Goal: Check status: Check status

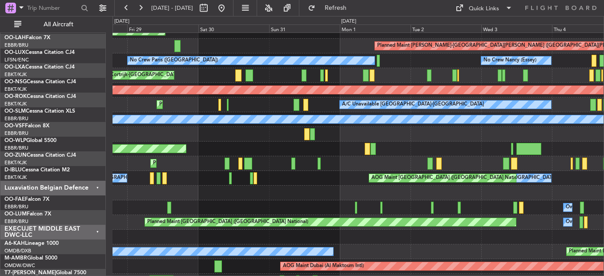
scroll to position [669, 0]
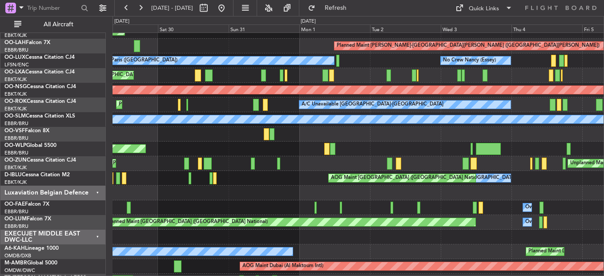
click at [324, 195] on div at bounding box center [357, 192] width 491 height 15
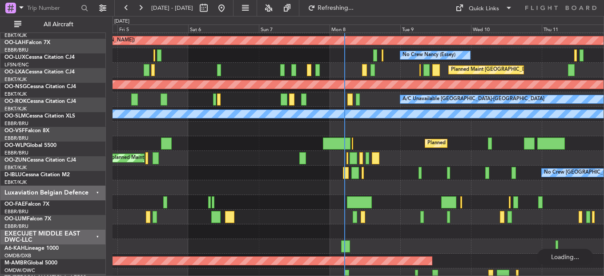
click at [78, 178] on div "Planned Maint [PERSON_NAME]-[GEOGRAPHIC_DATA][PERSON_NAME] ([GEOGRAPHIC_DATA][P…" at bounding box center [302, 146] width 604 height 260
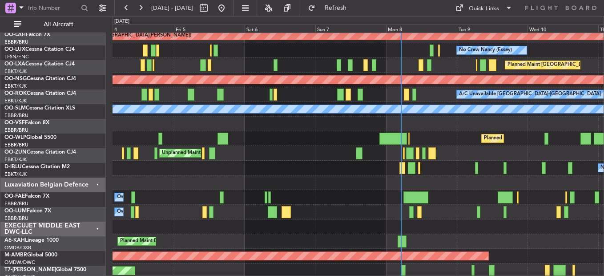
scroll to position [679, 0]
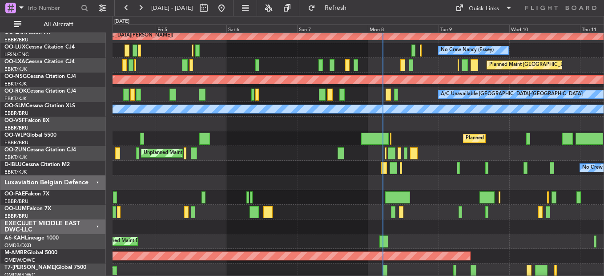
click at [297, 165] on div "No Crew [GEOGRAPHIC_DATA] ([GEOGRAPHIC_DATA] National) No Crew [GEOGRAPHIC_DATA…" at bounding box center [357, 167] width 491 height 15
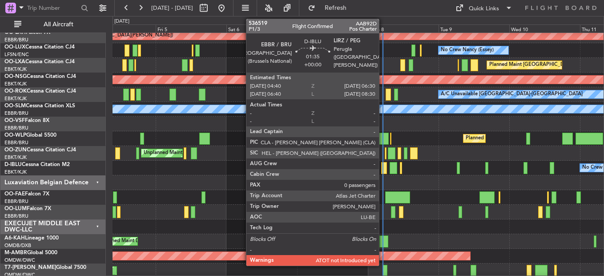
click at [383, 168] on div at bounding box center [384, 168] width 6 height 12
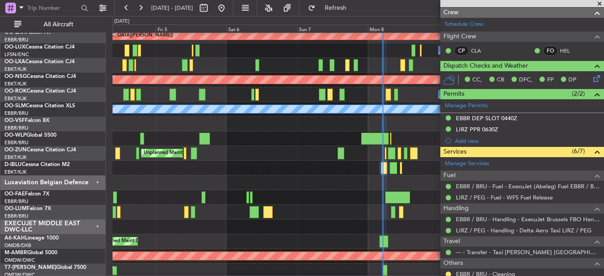
scroll to position [85, 0]
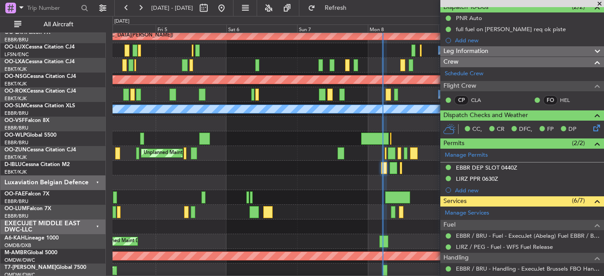
click at [343, 169] on div "No Crew [GEOGRAPHIC_DATA] ([GEOGRAPHIC_DATA] National) No Crew [GEOGRAPHIC_DATA…" at bounding box center [357, 167] width 491 height 15
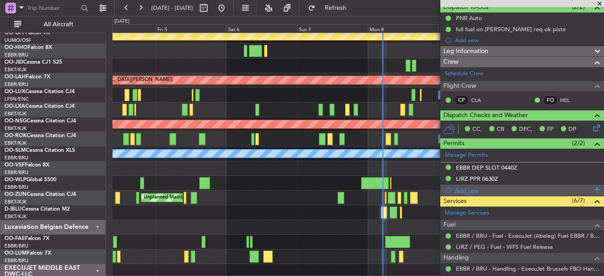
scroll to position [40, 0]
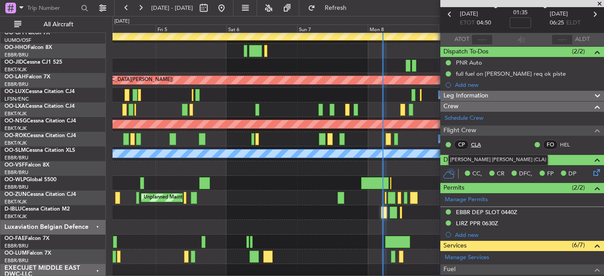
click at [477, 142] on link "CLA" at bounding box center [481, 144] width 20 height 8
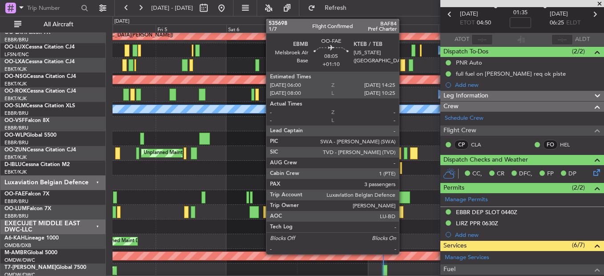
click at [403, 200] on div at bounding box center [397, 197] width 25 height 12
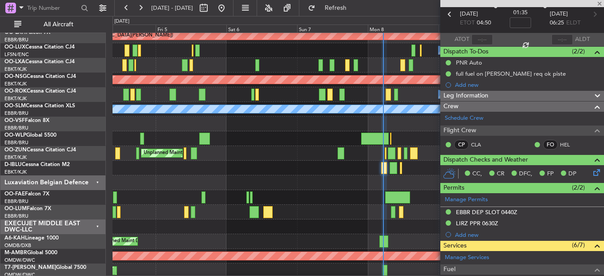
type input "+01:10"
type input "3"
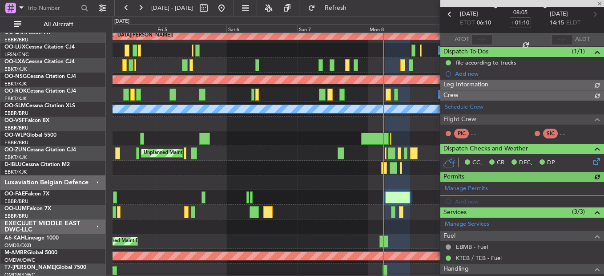
scroll to position [0, 0]
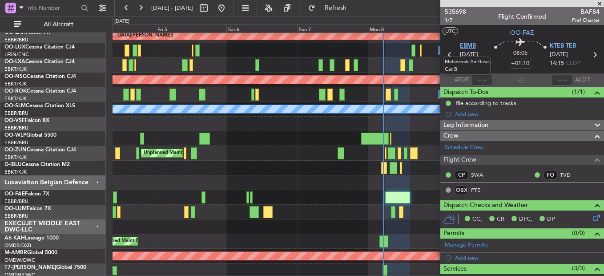
click at [466, 42] on span "EBMB" at bounding box center [468, 46] width 16 height 9
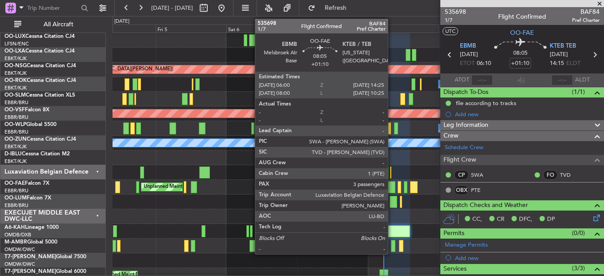
scroll to position [645, 0]
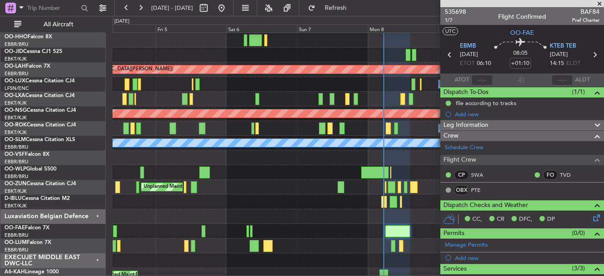
click at [599, 4] on span at bounding box center [599, 4] width 9 height 8
